Goal: Information Seeking & Learning: Learn about a topic

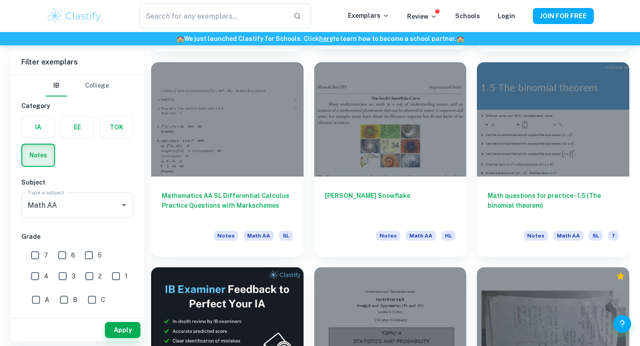
scroll to position [1076, 0]
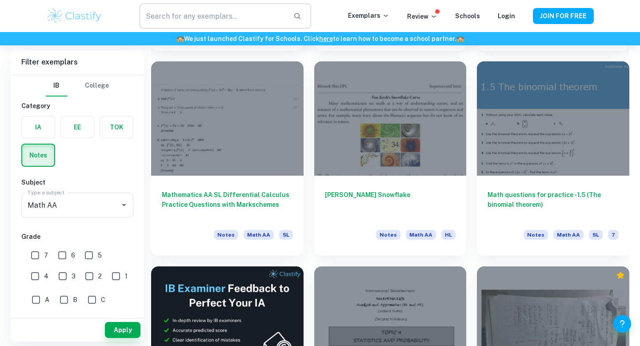
click at [185, 13] on input "text" at bounding box center [213, 16] width 147 height 25
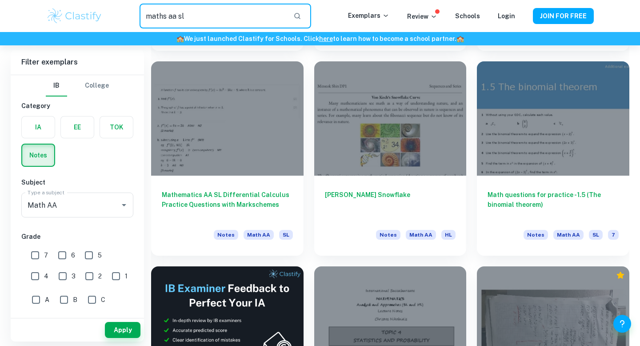
type input "maths aa sl"
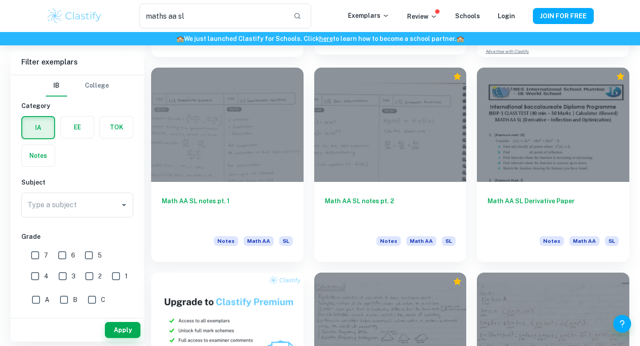
scroll to position [235, 0]
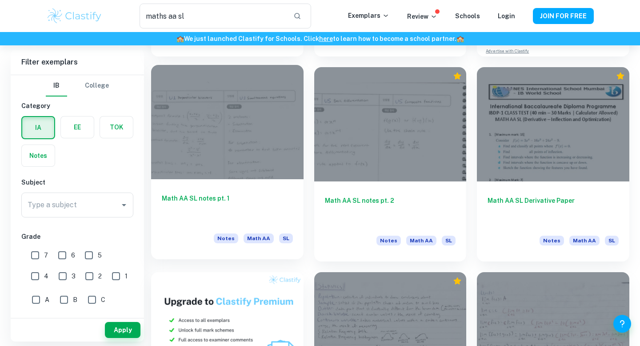
click at [288, 204] on h6 "Math AA SL notes pt. 1" at bounding box center [227, 207] width 131 height 29
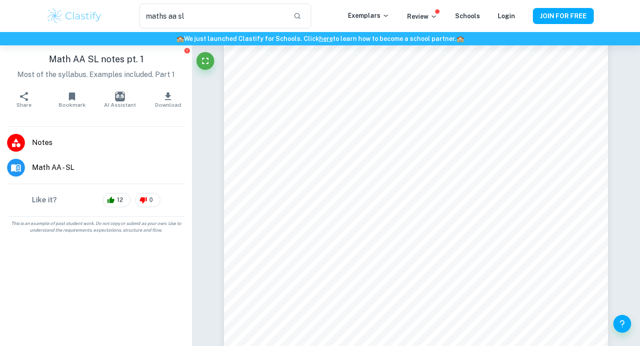
scroll to position [74, 0]
